Goal: Complete application form: Complete application form

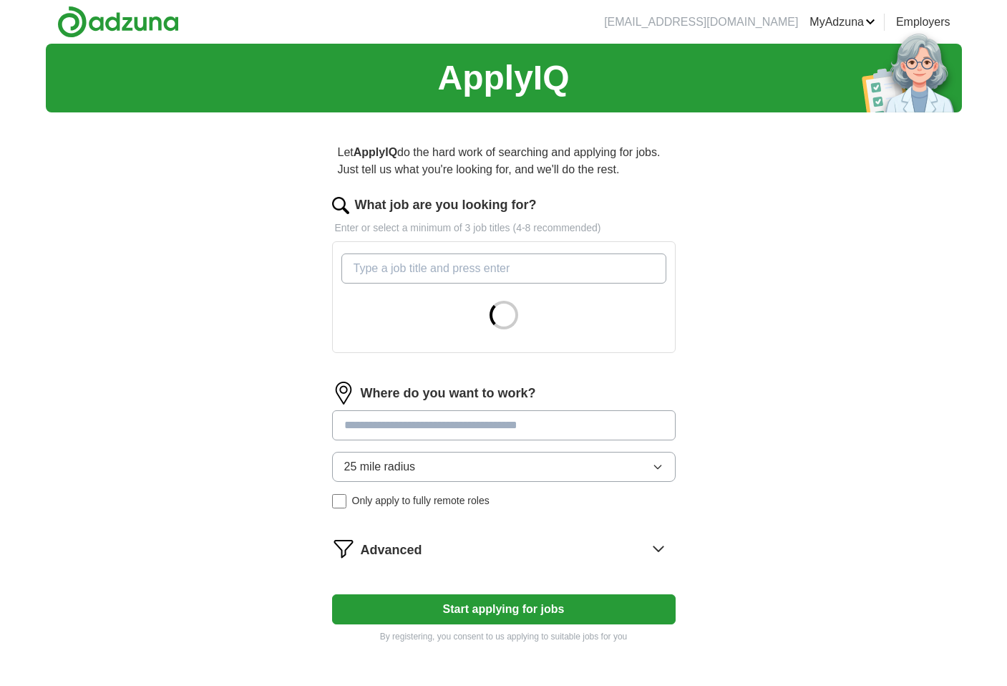
click at [500, 263] on input "What job are you looking for?" at bounding box center [503, 268] width 325 height 30
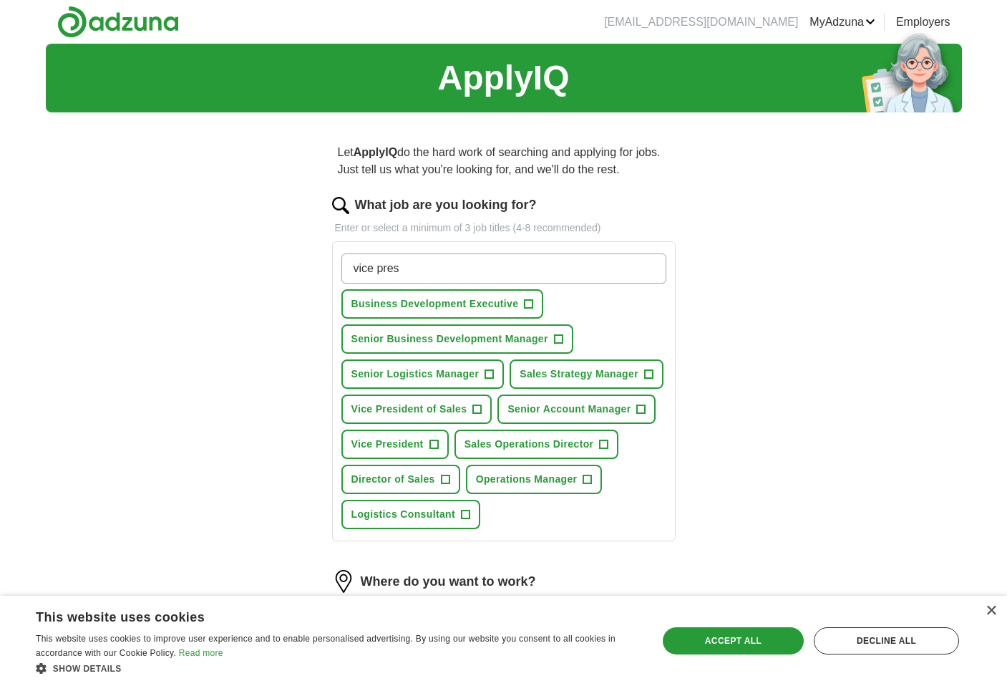
type input "vice pres"
click at [402, 402] on span "Vice President of Sales" at bounding box center [409, 409] width 116 height 15
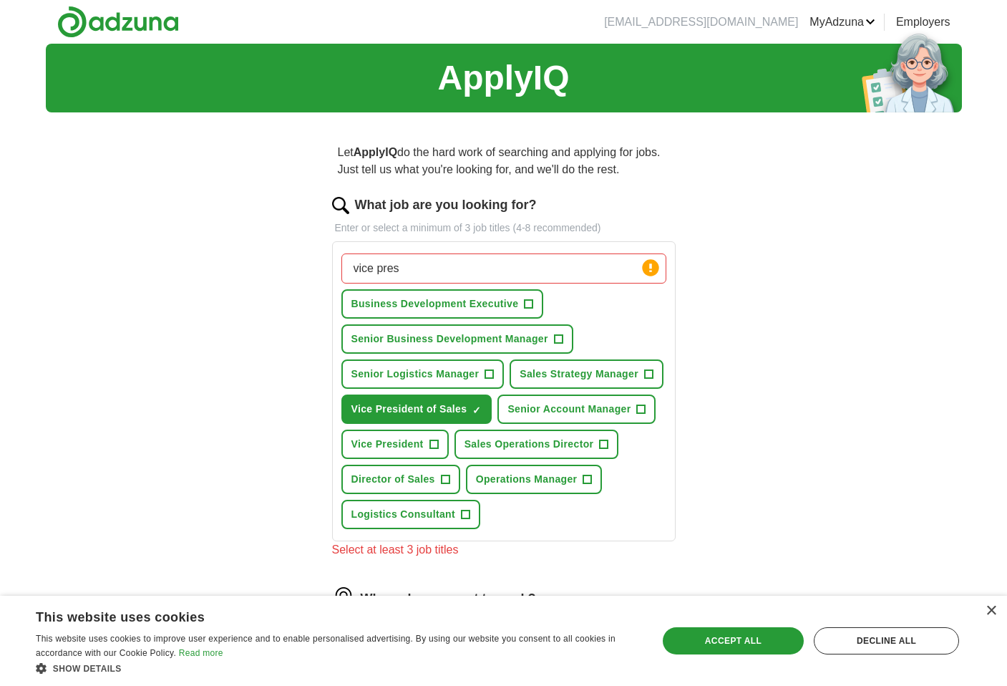
click at [413, 432] on button "Vice President +" at bounding box center [394, 443] width 107 height 29
click at [413, 472] on span "Director of Sales" at bounding box center [393, 479] width 84 height 15
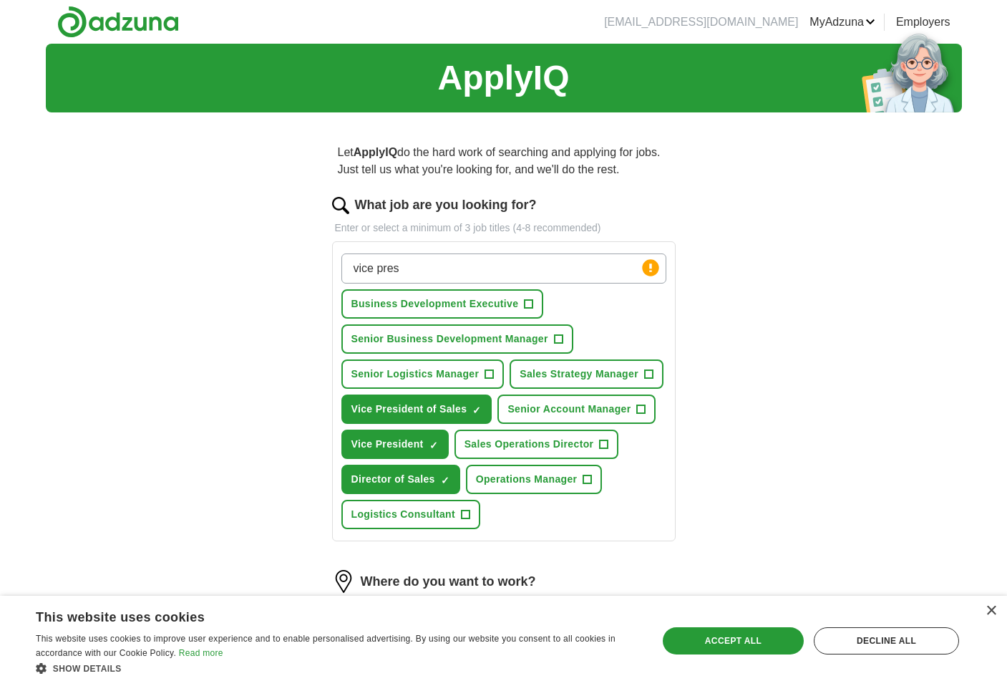
click at [477, 344] on span "Senior Business Development Manager" at bounding box center [449, 338] width 197 height 15
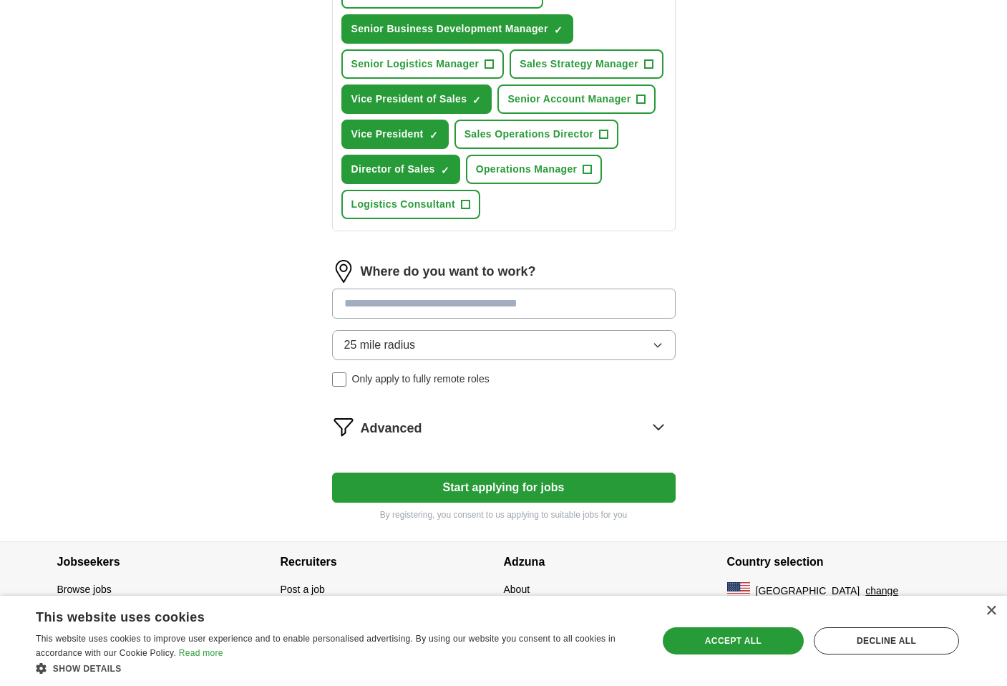
scroll to position [310, 0]
click at [456, 305] on input at bounding box center [504, 303] width 344 height 30
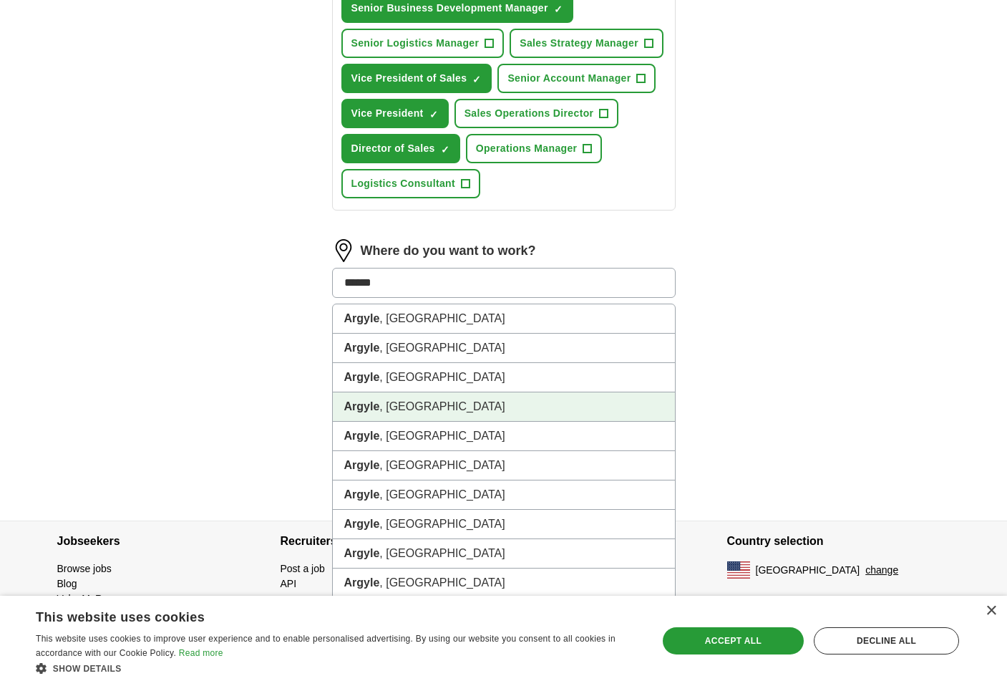
scroll to position [331, 0]
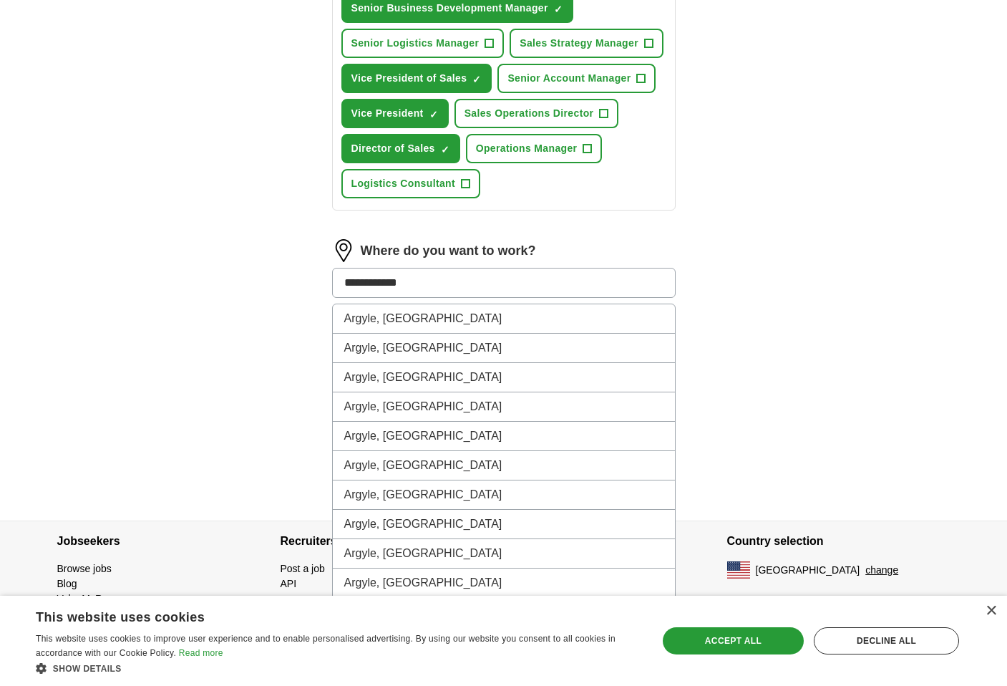
type input "**********"
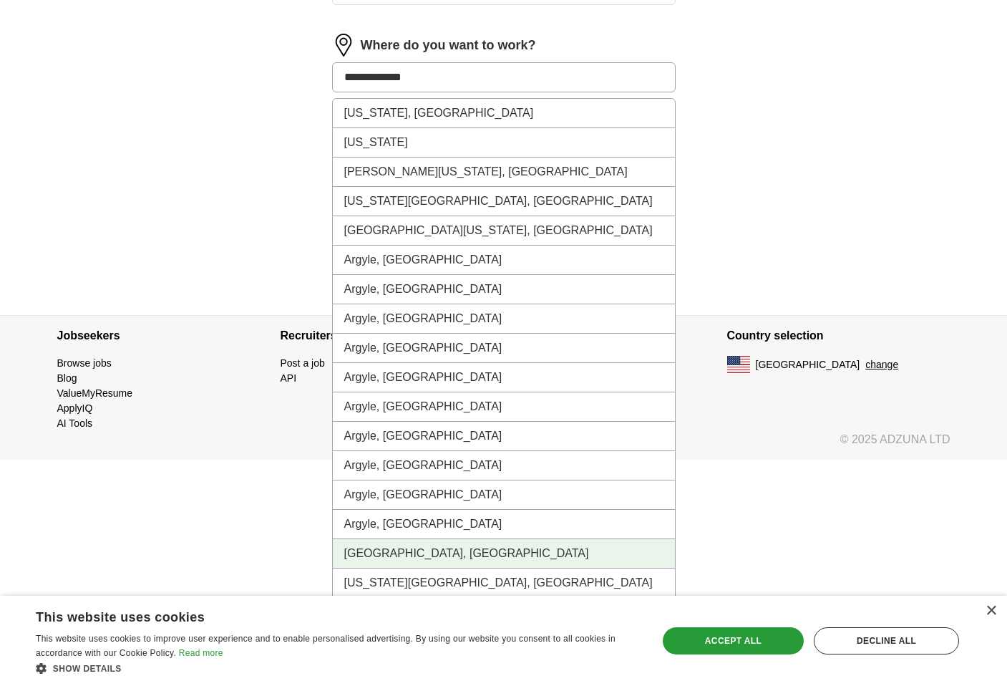
click at [394, 545] on li "[GEOGRAPHIC_DATA], [GEOGRAPHIC_DATA]" at bounding box center [504, 553] width 342 height 29
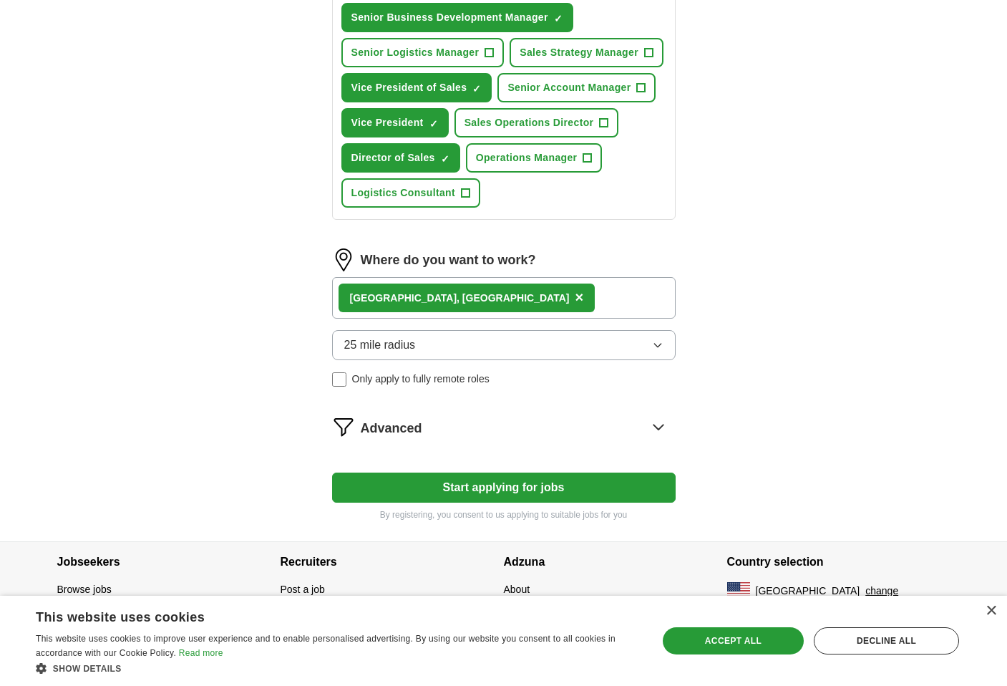
scroll to position [310, 0]
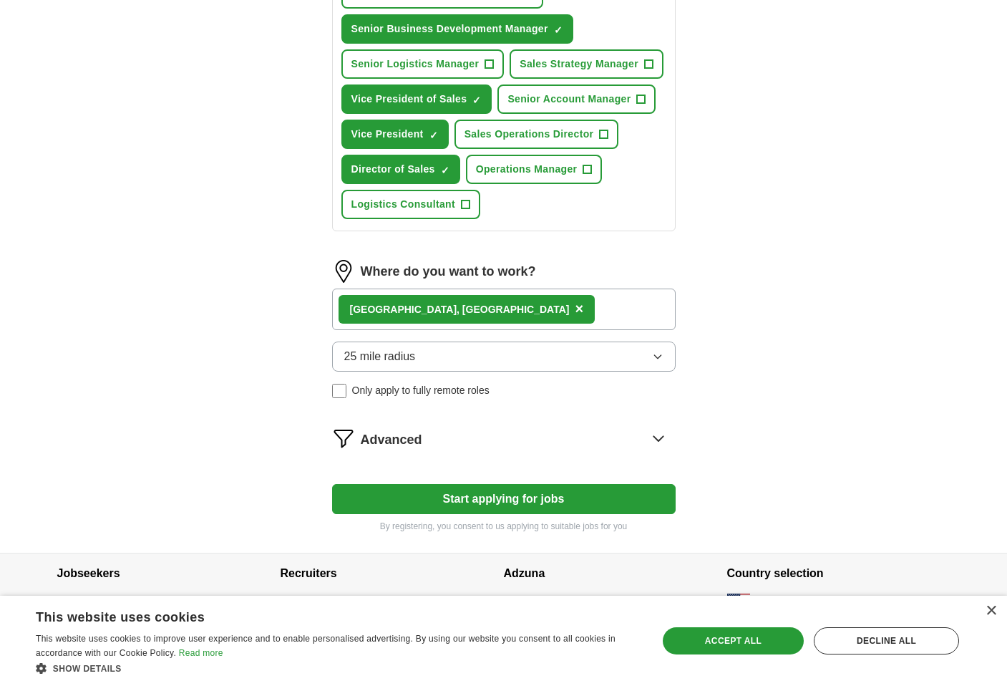
click at [424, 354] on button "25 mile radius" at bounding box center [504, 356] width 344 height 30
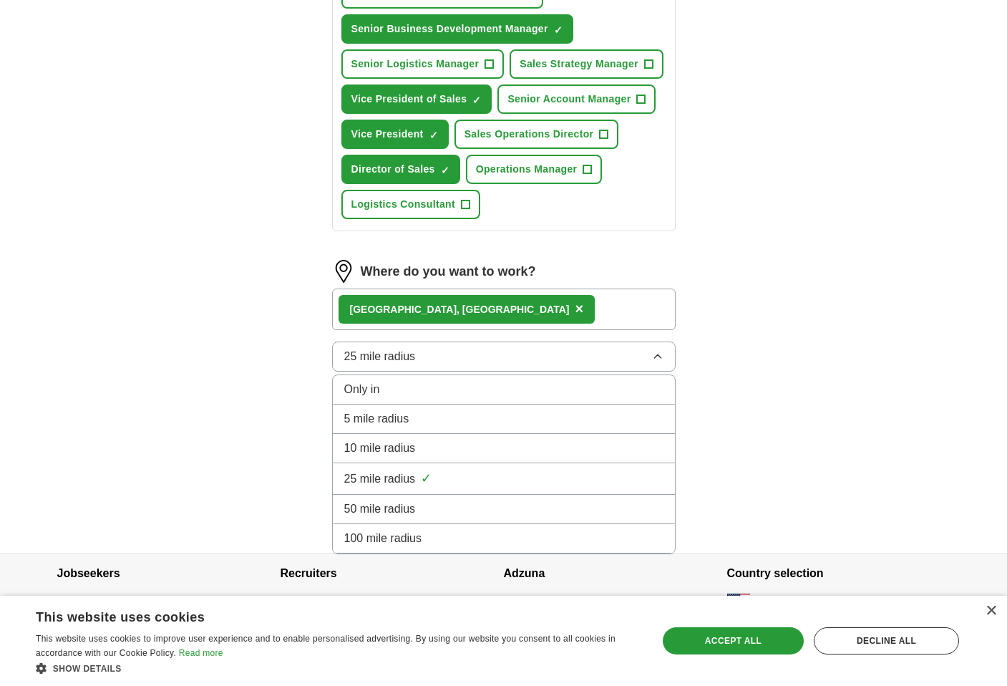
click at [437, 516] on div "50 mile radius" at bounding box center [503, 508] width 319 height 17
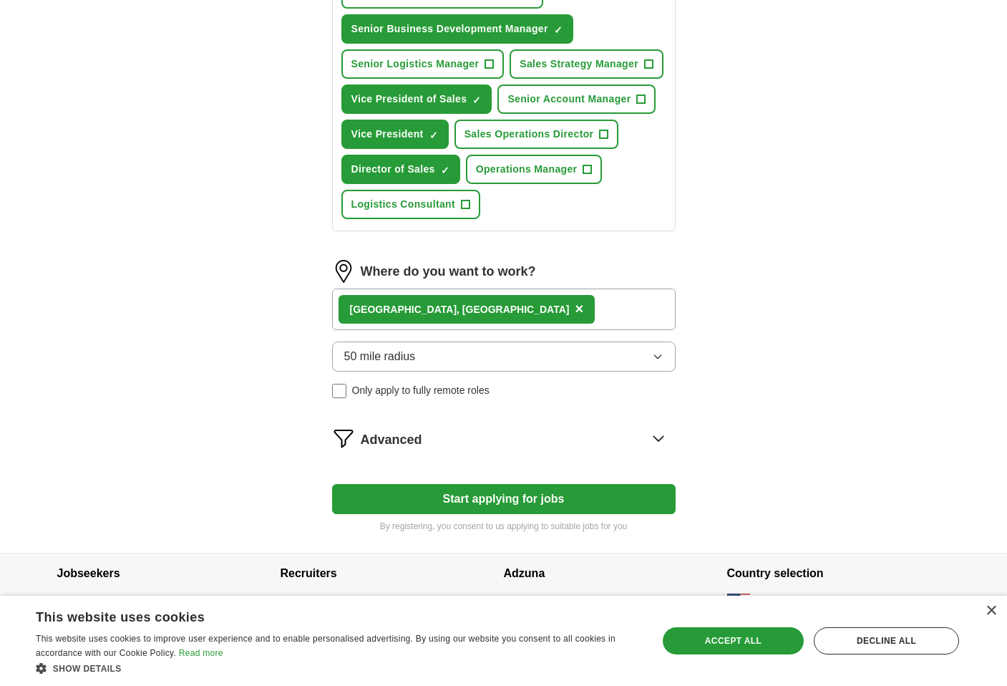
click at [655, 440] on icon at bounding box center [658, 438] width 23 height 23
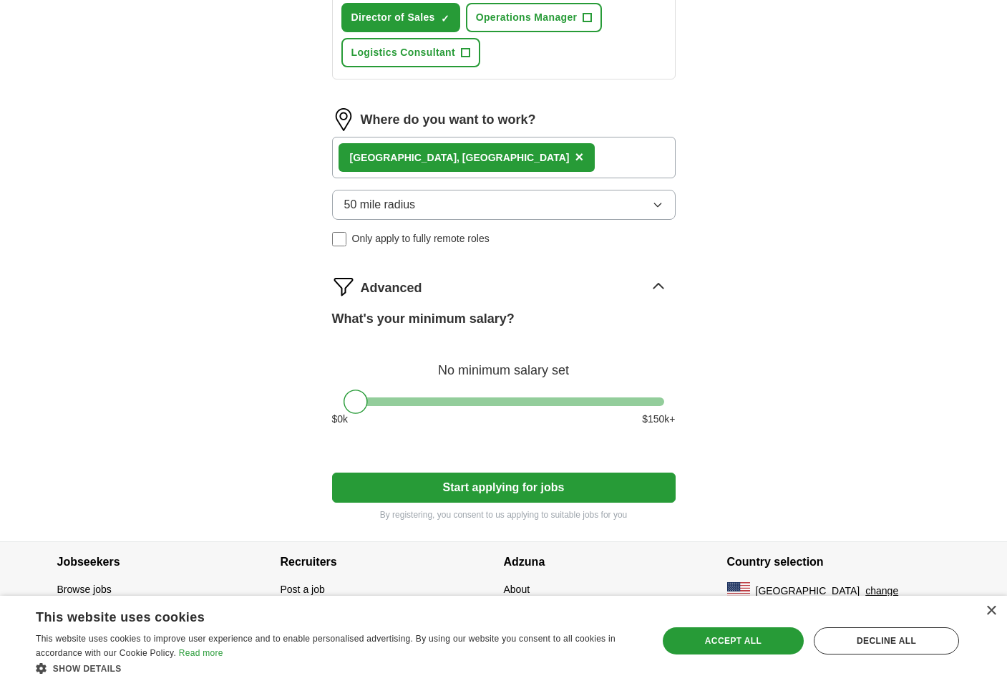
scroll to position [462, 0]
click at [652, 397] on div at bounding box center [504, 401] width 321 height 9
drag, startPoint x: 649, startPoint y: 399, endPoint x: 621, endPoint y: 401, distance: 28.0
click at [621, 401] on div at bounding box center [625, 401] width 24 height 24
click at [583, 478] on button "Start applying for jobs" at bounding box center [504, 487] width 344 height 30
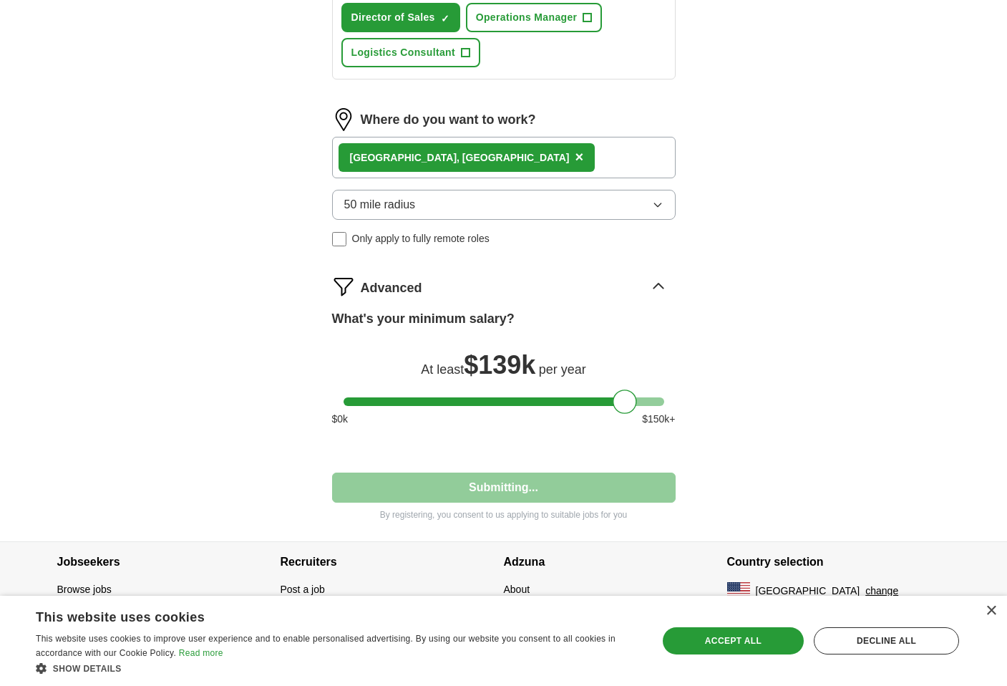
select select "**"
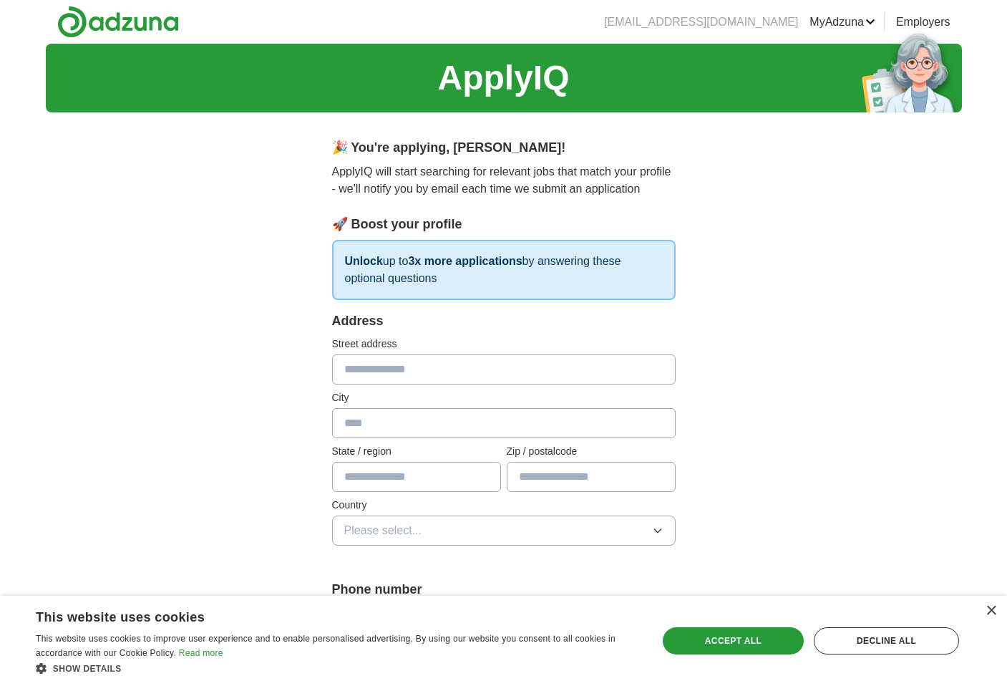
scroll to position [0, 0]
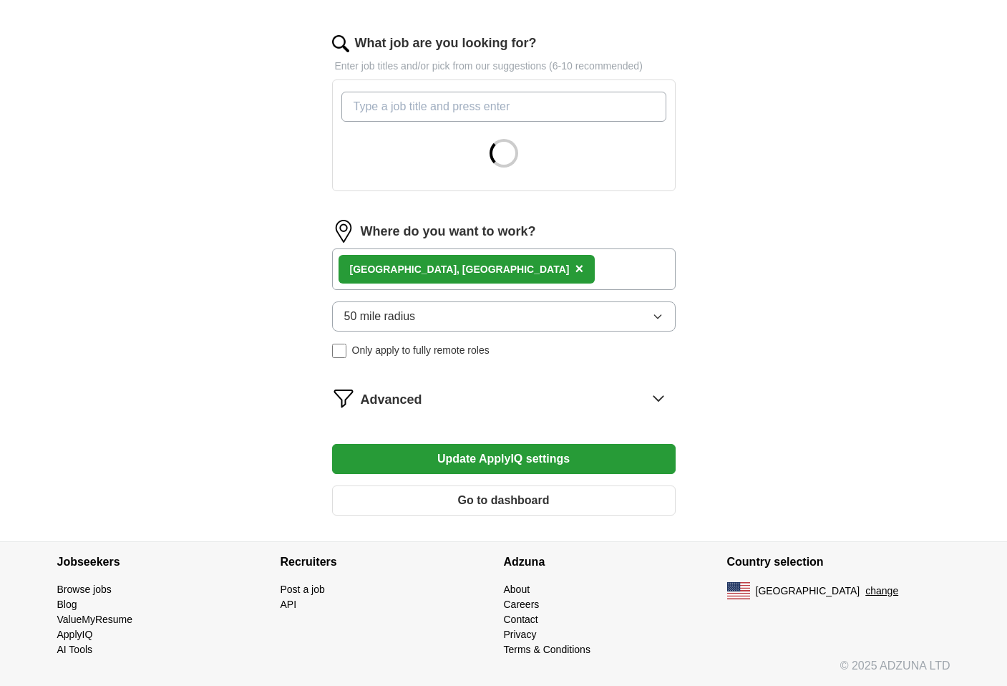
scroll to position [447, 0]
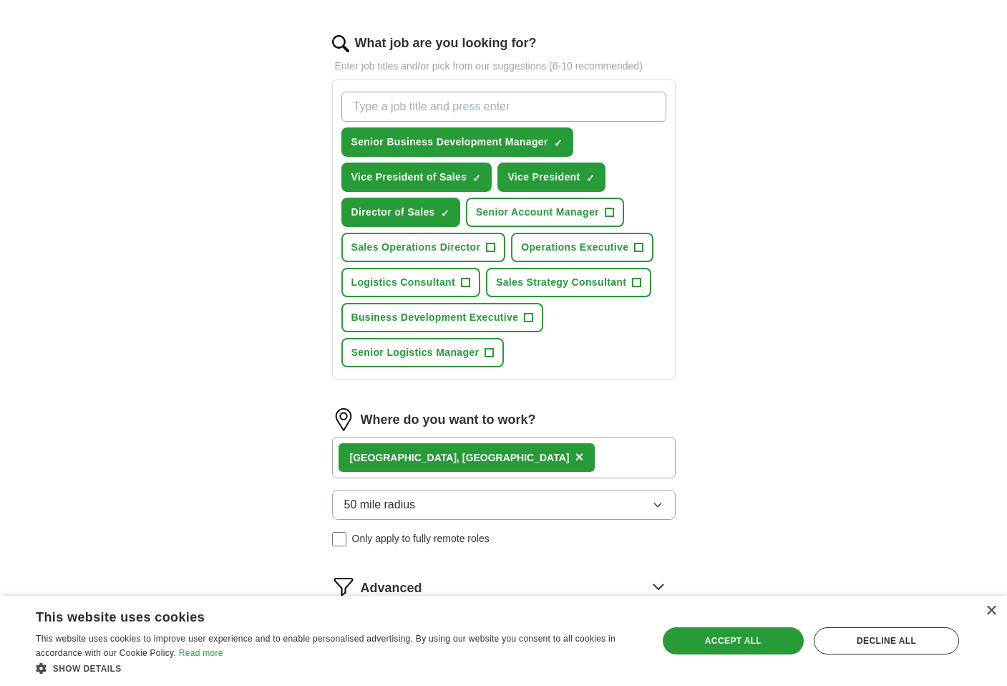
drag, startPoint x: 347, startPoint y: 351, endPoint x: 268, endPoint y: 337, distance: 80.6
click at [267, 338] on div "ApplyIQ Let ApplyIQ do the hard work of searching and applying for jobs. Just t…" at bounding box center [504, 162] width 916 height 1133
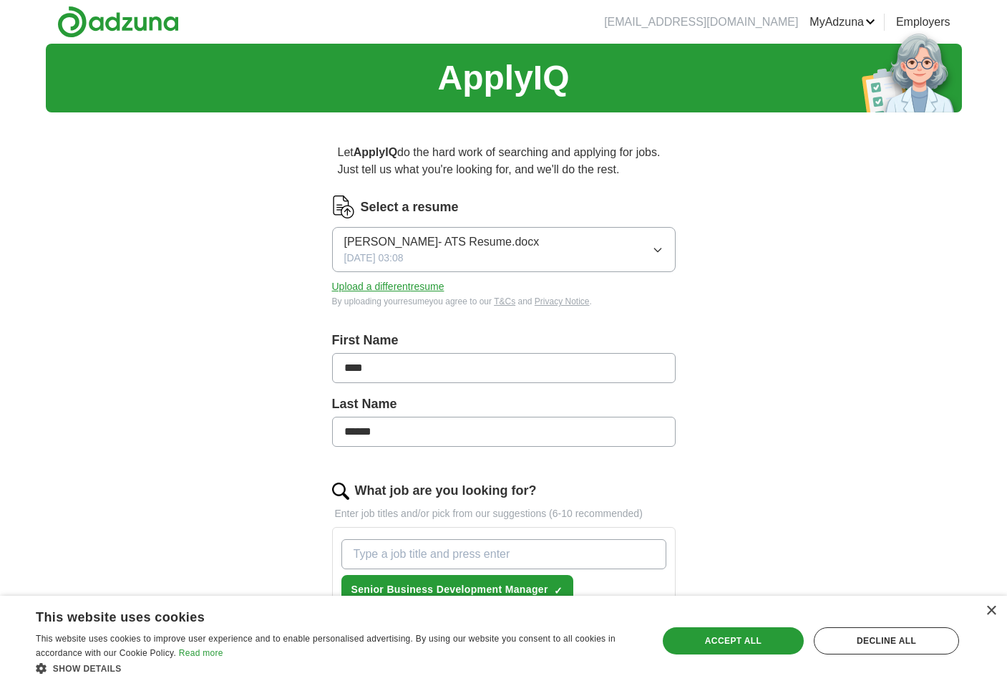
scroll to position [0, 0]
click at [861, 20] on link "MyAdzuna" at bounding box center [843, 22] width 66 height 17
click at [0, 0] on link "ApplyIQ" at bounding box center [0, 0] width 0 height 0
